Goal: Task Accomplishment & Management: Use online tool/utility

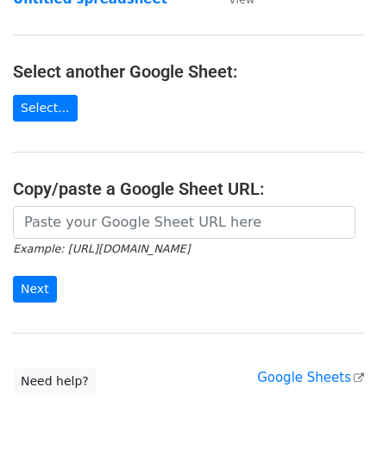
scroll to position [172, 0]
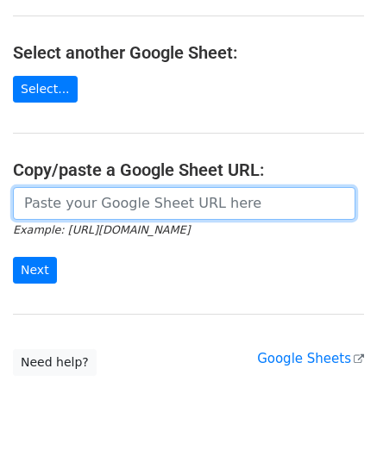
drag, startPoint x: 87, startPoint y: 215, endPoint x: 78, endPoint y: 205, distance: 14.0
click at [87, 215] on input "url" at bounding box center [184, 203] width 342 height 33
paste input "[URL][DOMAIN_NAME]"
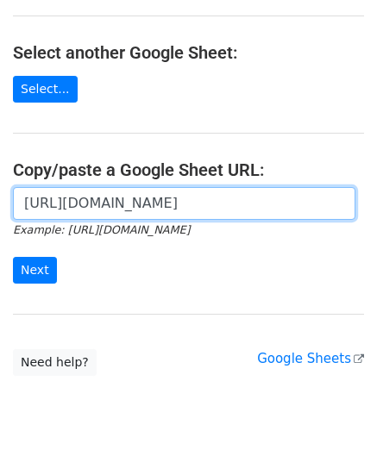
scroll to position [0, 383]
type input "[URL][DOMAIN_NAME]"
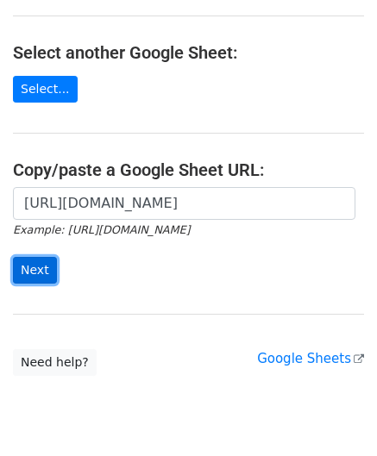
click at [50, 268] on input "Next" at bounding box center [35, 270] width 44 height 27
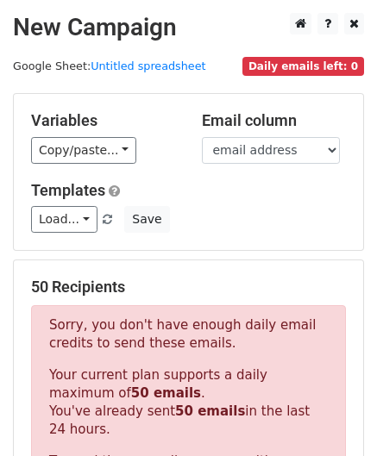
scroll to position [582, 0]
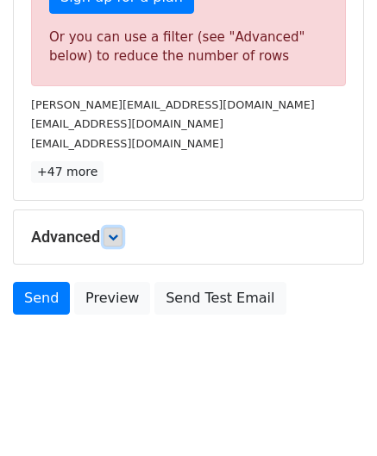
click at [116, 232] on icon at bounding box center [113, 237] width 10 height 10
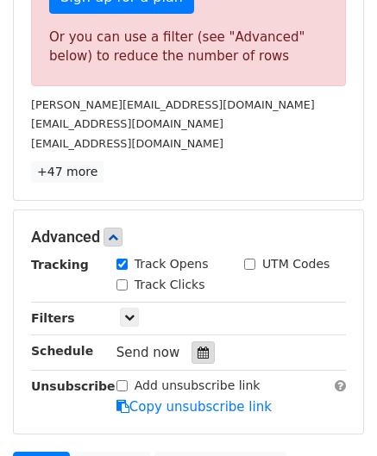
click at [197, 347] on icon at bounding box center [202, 353] width 11 height 12
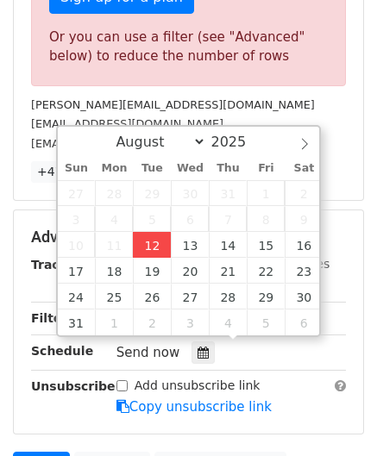
type input "[DATE] 12:00"
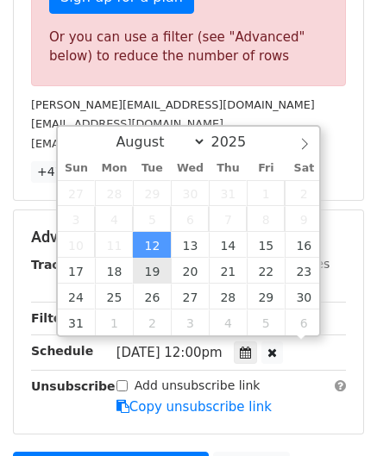
scroll to position [0, 0]
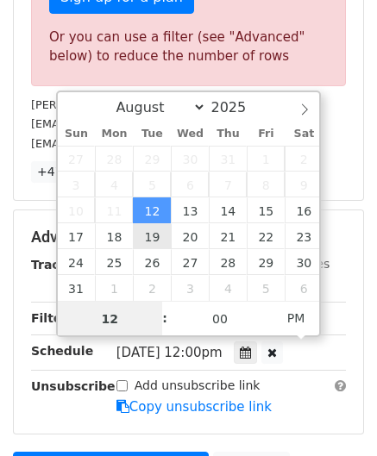
paste input "4"
type input "4"
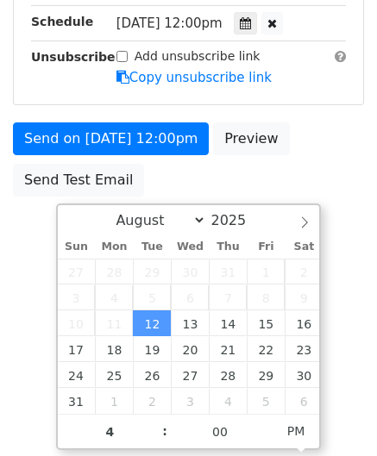
type input "2025-08-12 16:00"
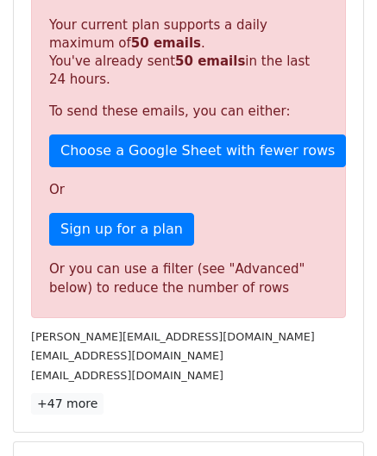
scroll to position [790, 0]
